Goal: Transaction & Acquisition: Book appointment/travel/reservation

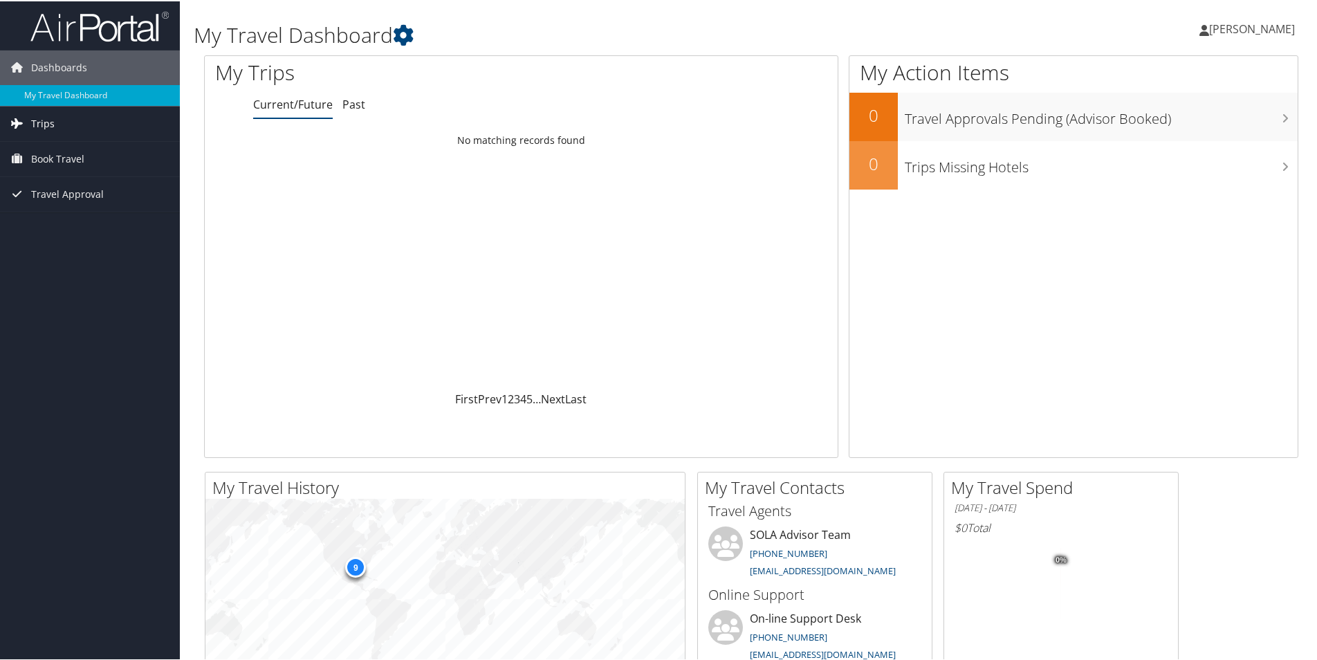
click at [86, 125] on link "Trips" at bounding box center [90, 122] width 180 height 35
click at [89, 221] on link "Book Travel" at bounding box center [90, 220] width 180 height 35
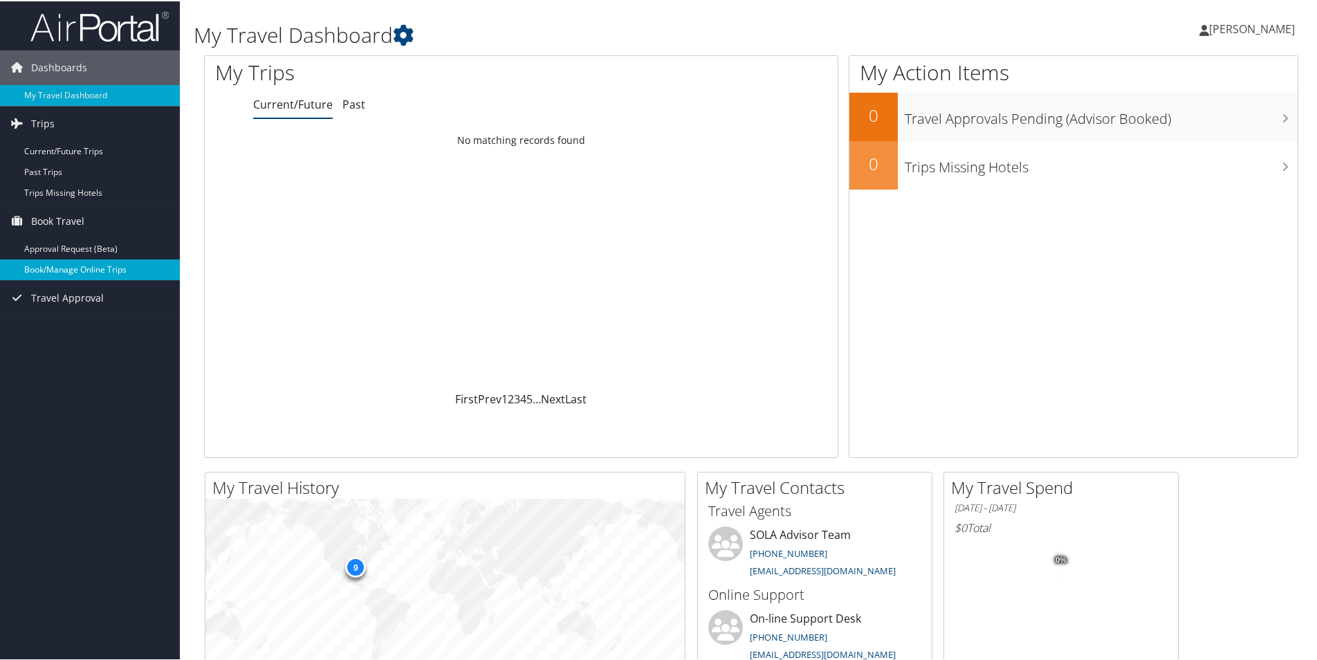
click at [62, 263] on link "Book/Manage Online Trips" at bounding box center [90, 268] width 180 height 21
